Goal: Contribute content

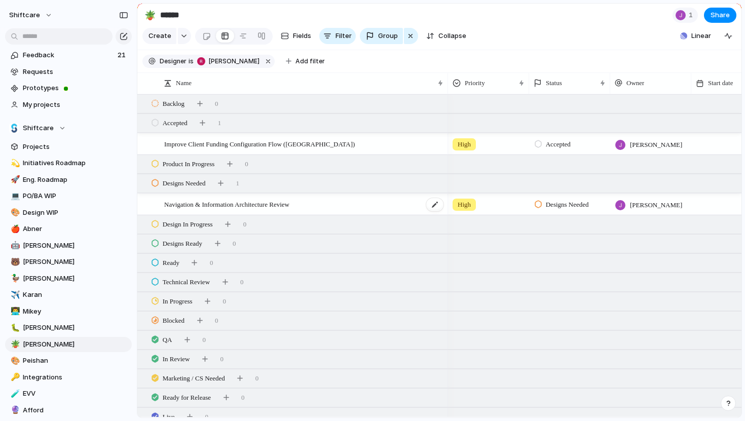
scroll to position [2, 0]
click at [223, 204] on span "Navigation & Information Architecture Review" at bounding box center [226, 203] width 125 height 12
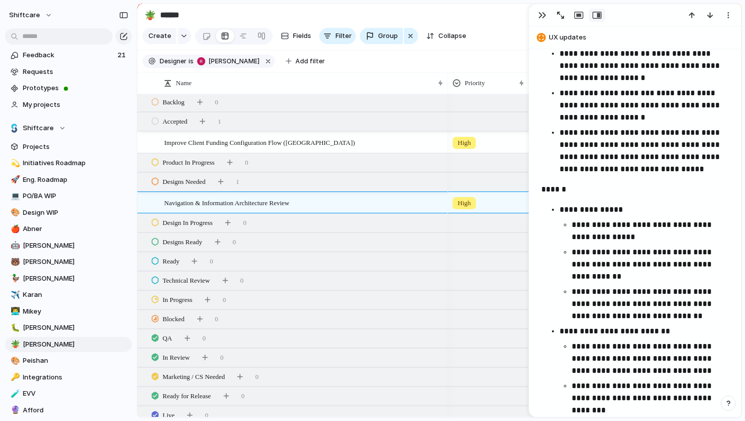
scroll to position [576, 0]
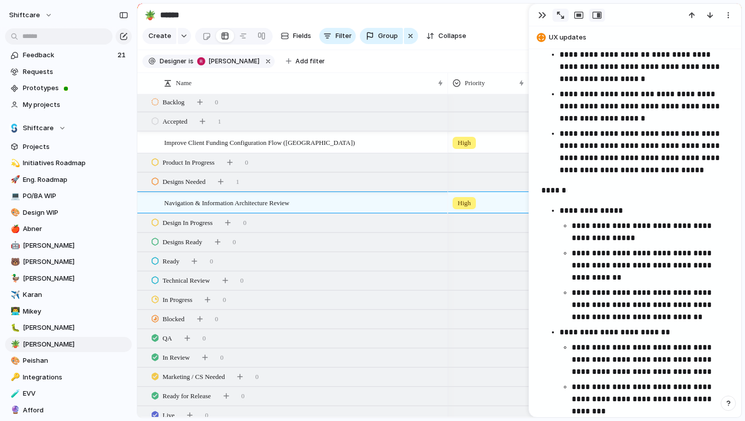
click at [561, 11] on button "button" at bounding box center [560, 15] width 16 height 13
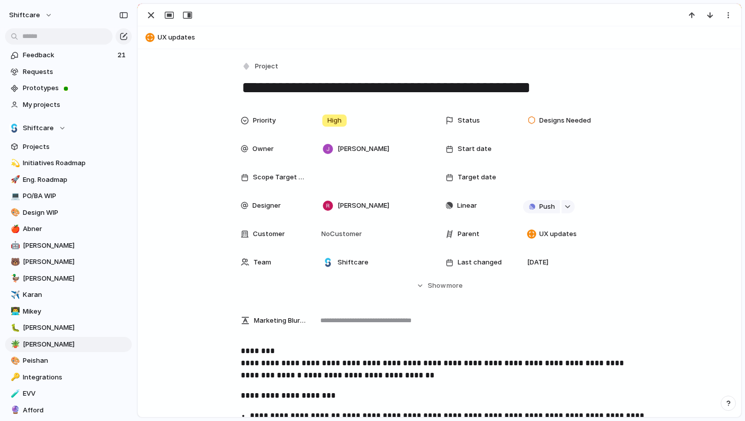
scroll to position [0, 0]
drag, startPoint x: 572, startPoint y: 91, endPoint x: 245, endPoint y: 93, distance: 327.4
click at [245, 93] on textarea "**********" at bounding box center [439, 87] width 397 height 21
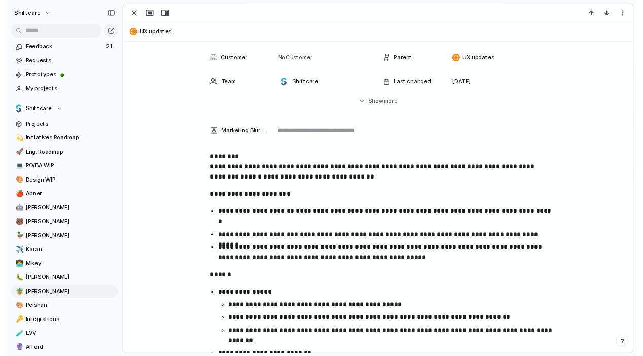
scroll to position [168, 0]
